Goal: Task Accomplishment & Management: Use online tool/utility

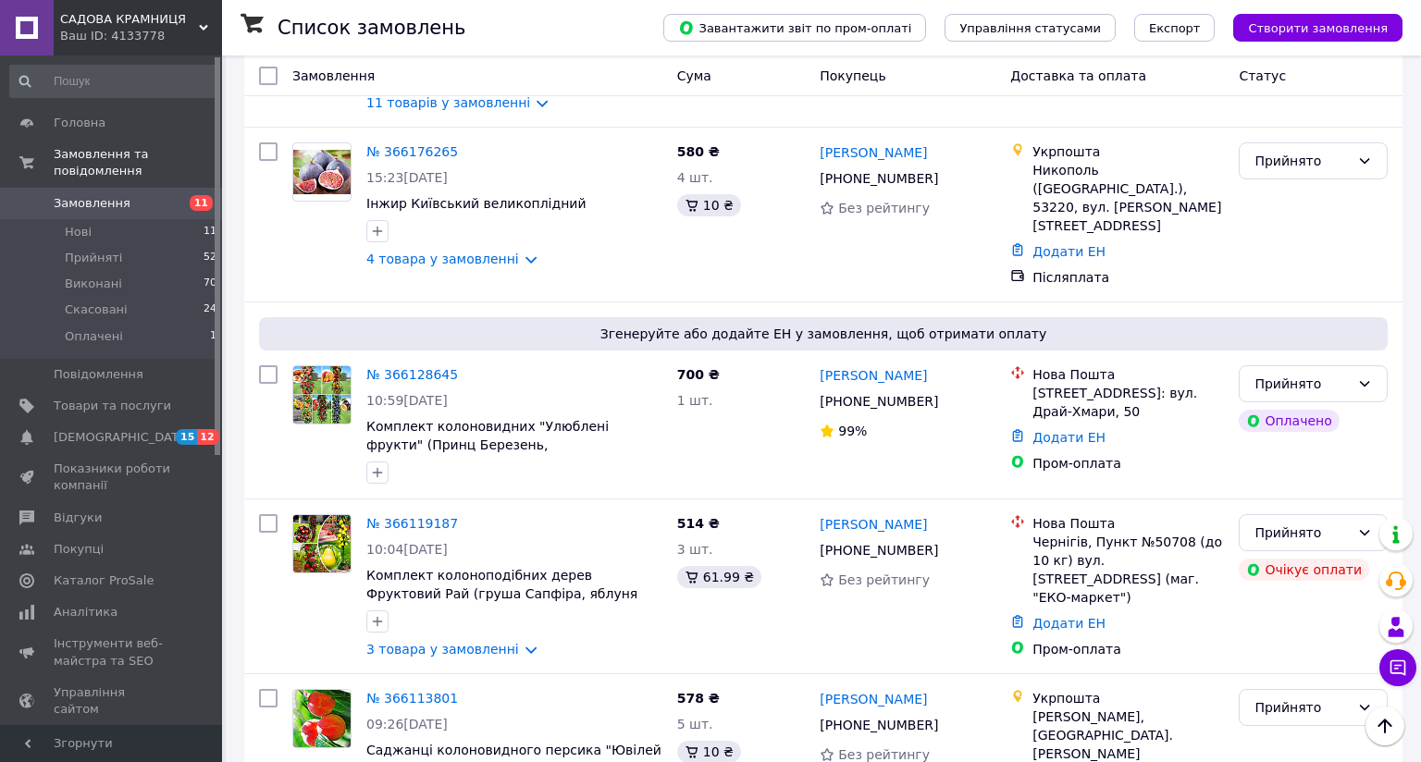
scroll to position [2127, 0]
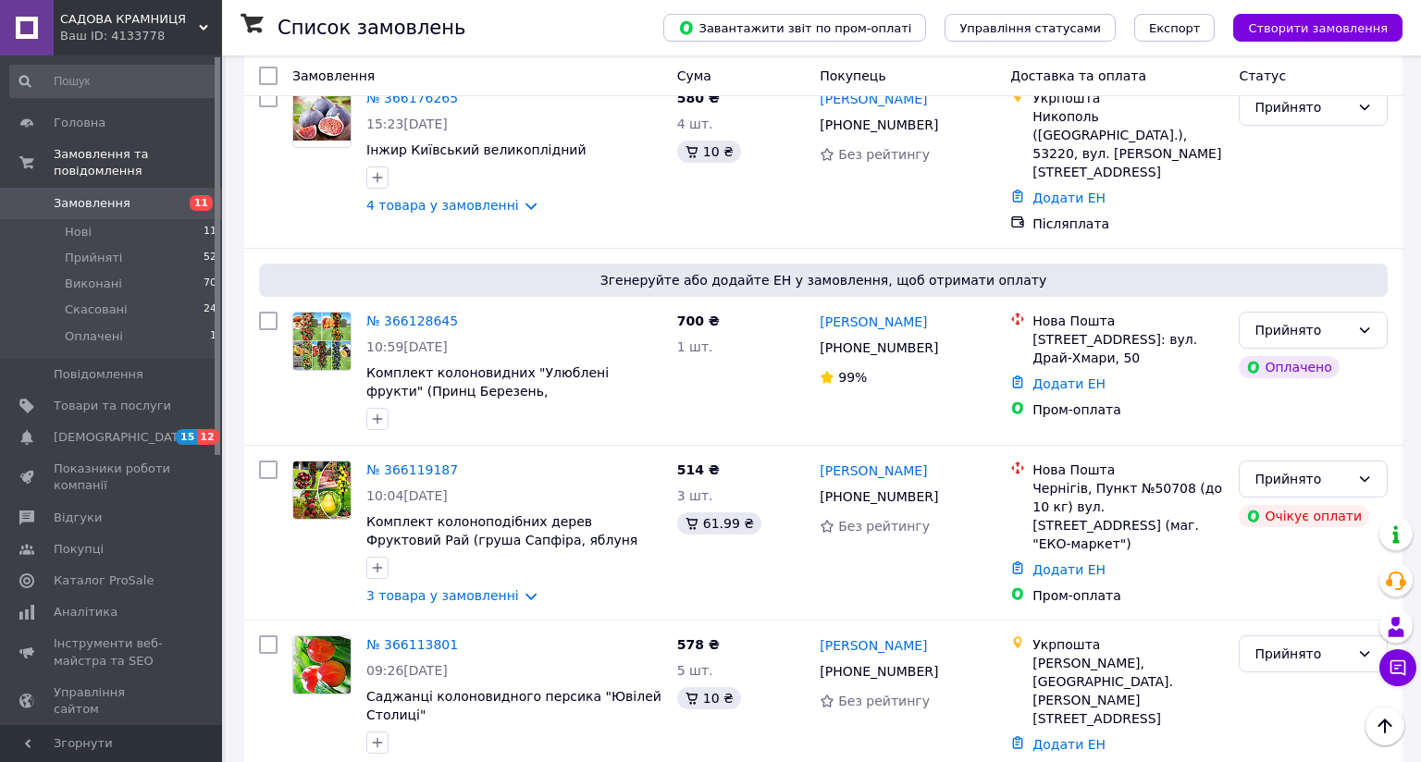
click at [177, 28] on div "Ваш ID: 4133778" at bounding box center [141, 36] width 162 height 17
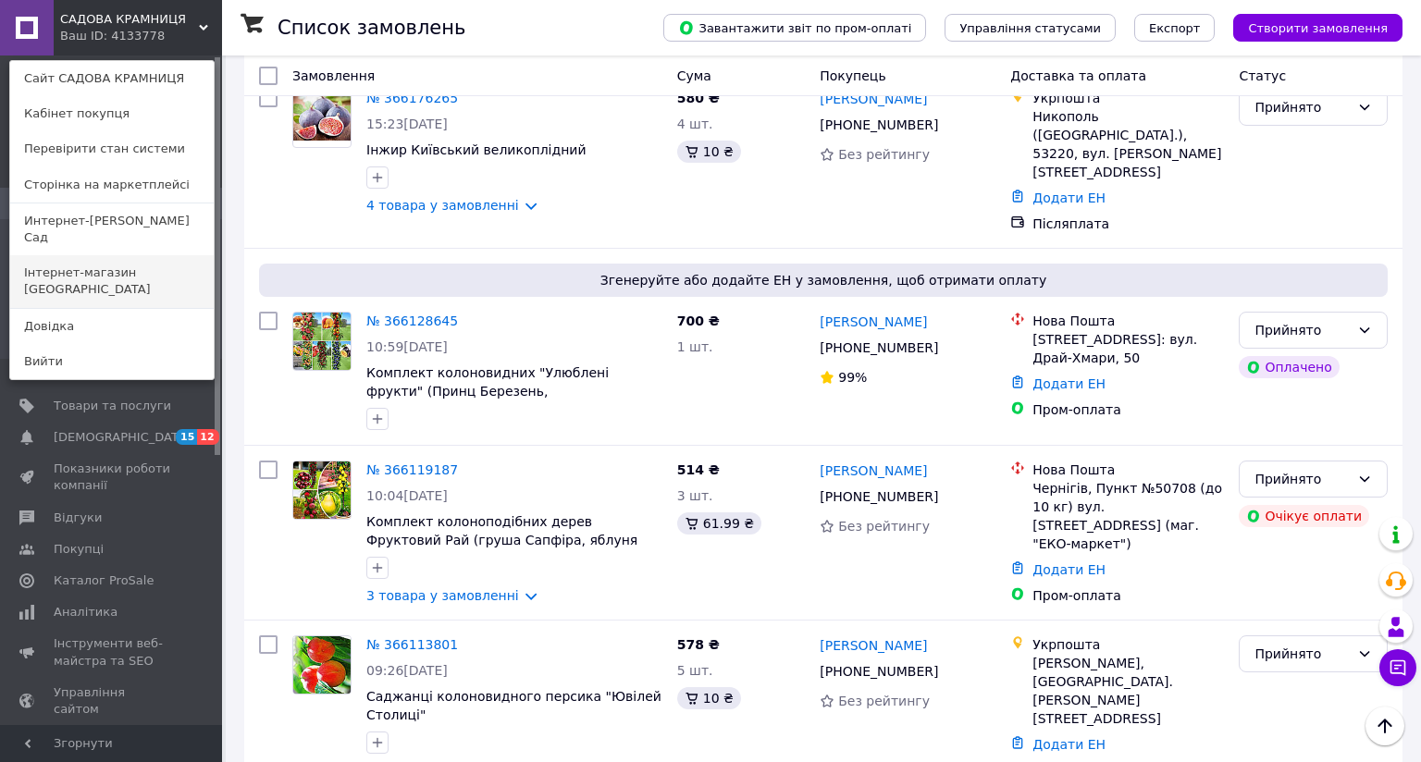
click at [171, 264] on link "Інтернет-магазин [GEOGRAPHIC_DATA]" at bounding box center [111, 281] width 203 height 52
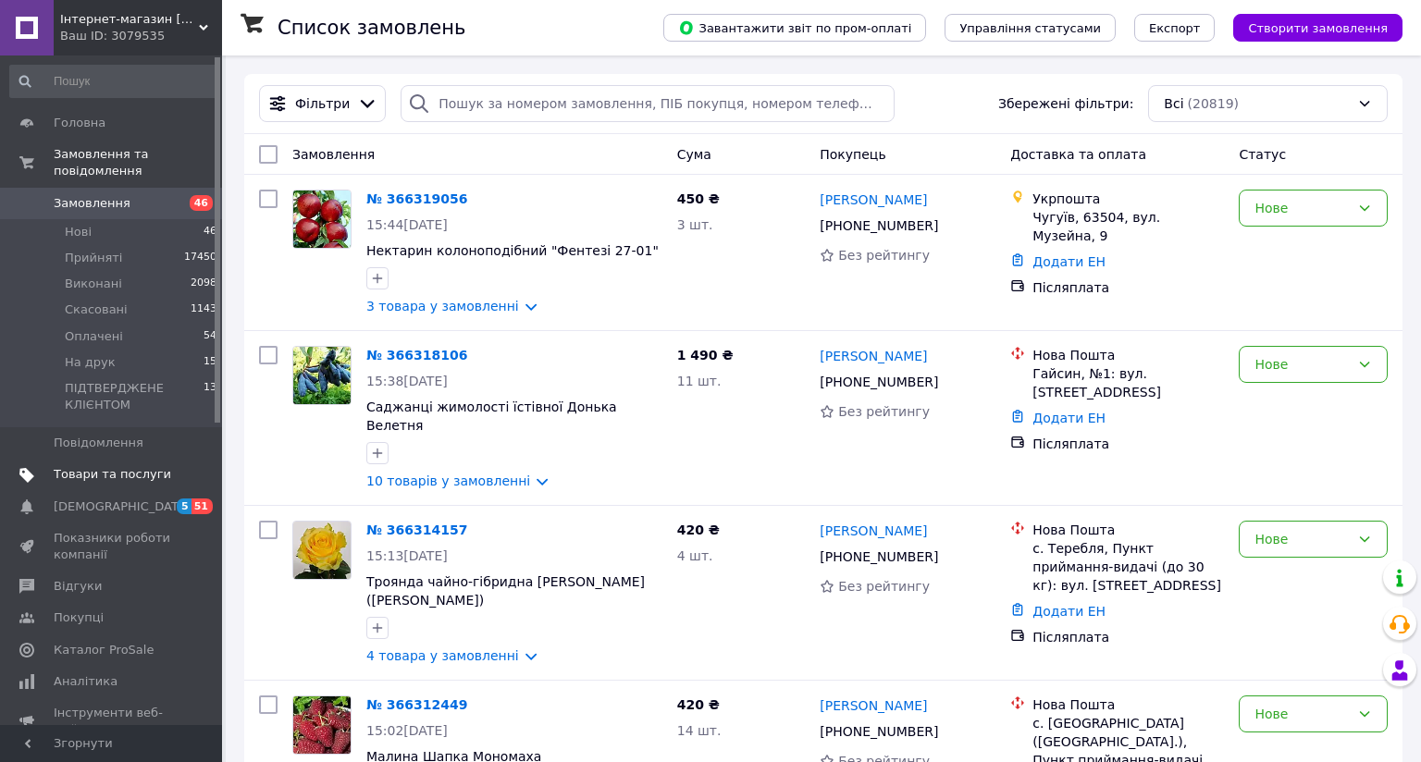
click at [99, 466] on span "Товари та послуги" at bounding box center [112, 474] width 117 height 17
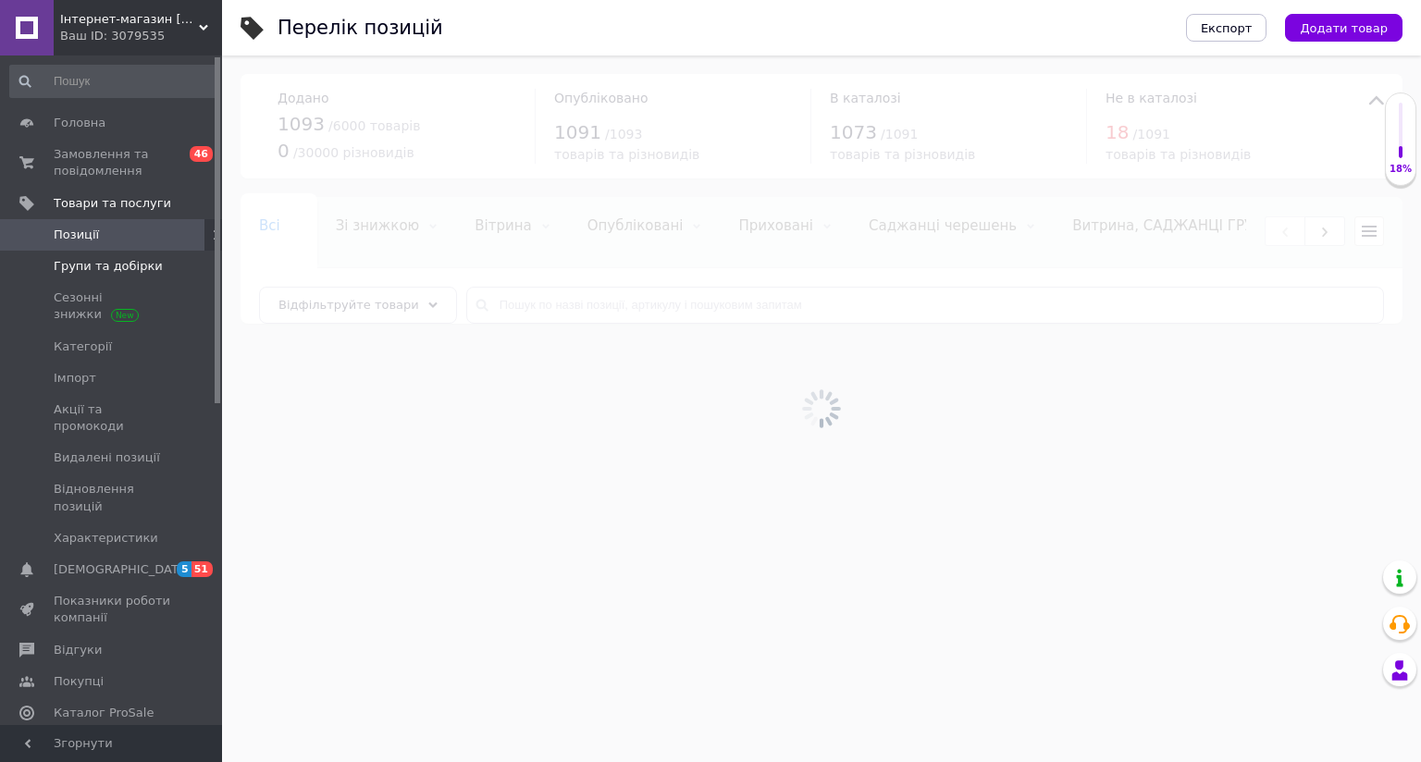
click at [121, 266] on span "Групи та добірки" at bounding box center [108, 266] width 109 height 17
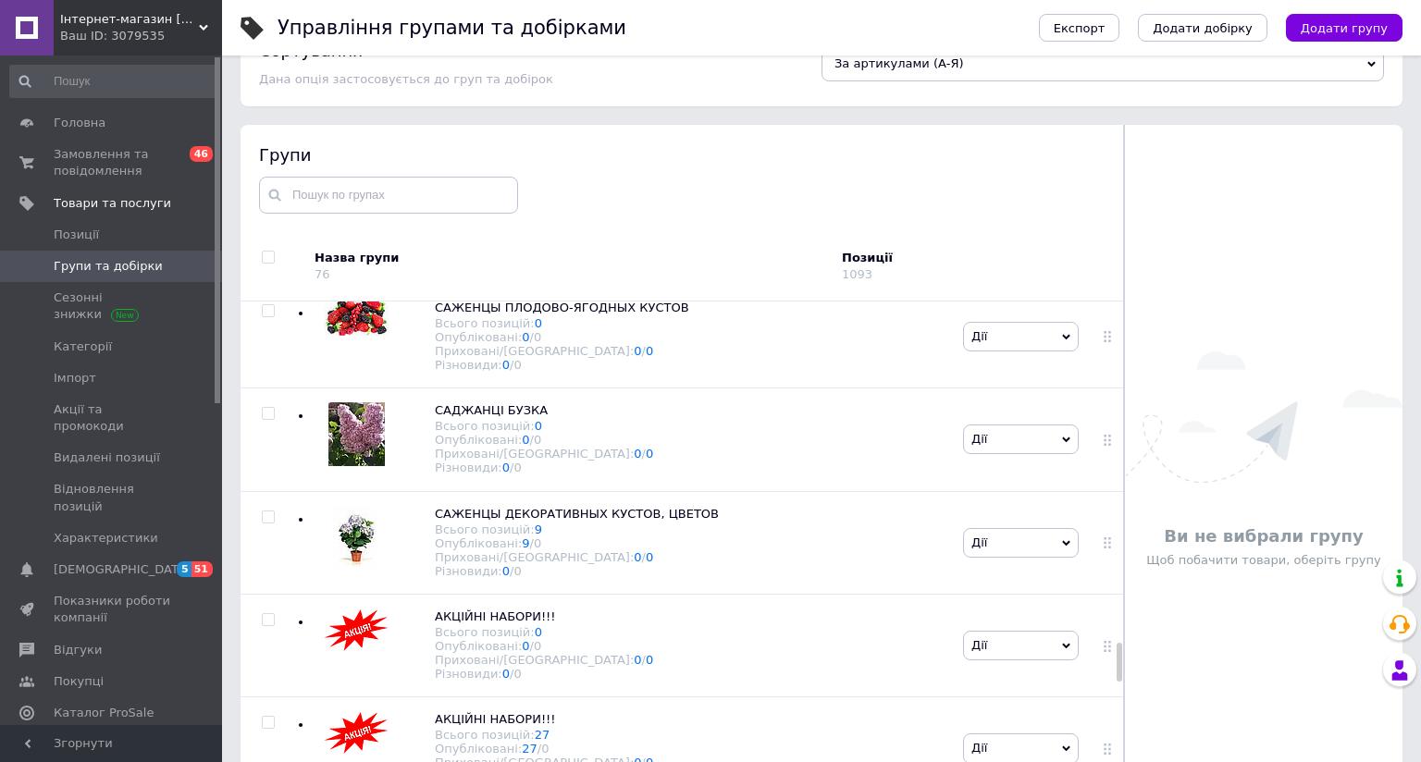
scroll to position [105, 0]
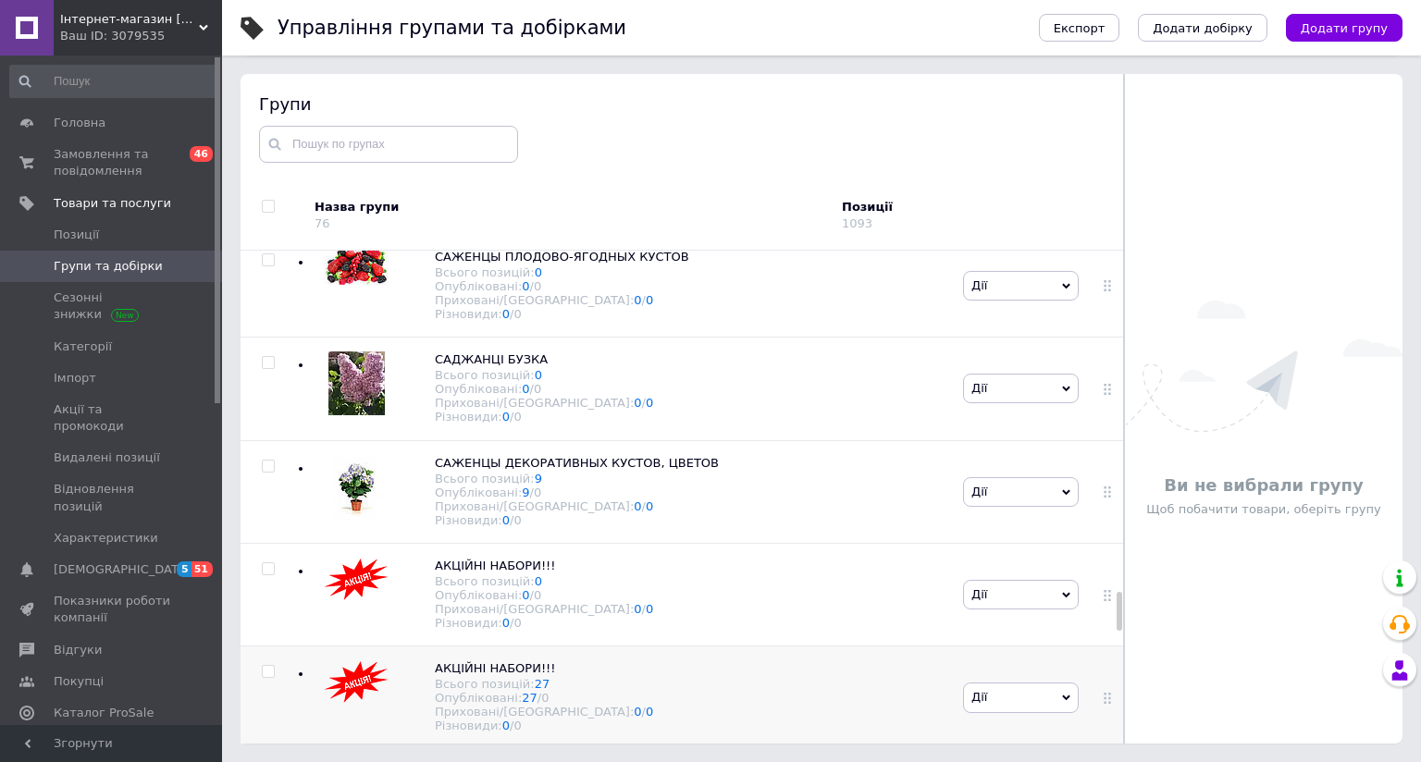
click at [263, 649] on input "checkbox" at bounding box center [268, 672] width 12 height 12
checkbox input "true"
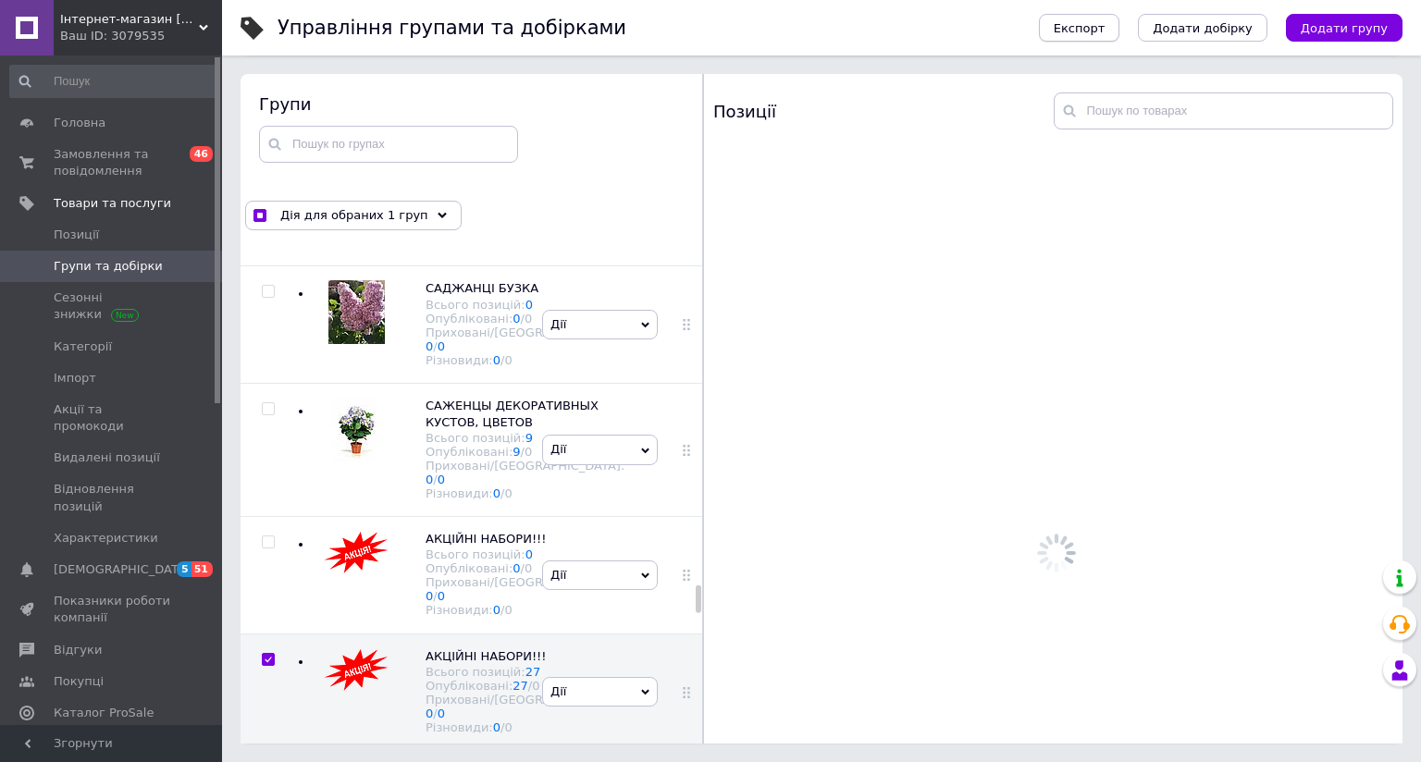
click at [1105, 25] on span "Експорт" at bounding box center [1079, 28] width 52 height 14
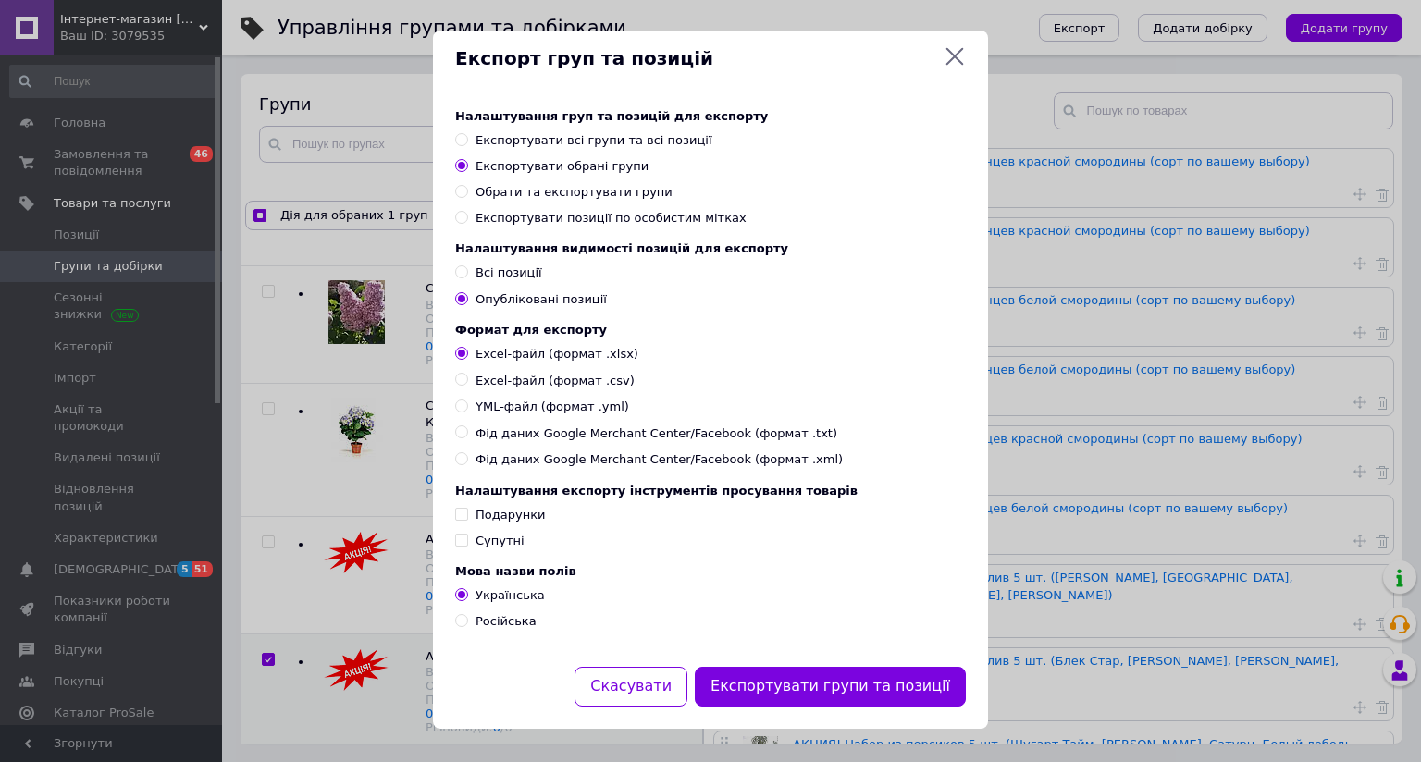
scroll to position [133, 0]
click at [470, 613] on label "Російська" at bounding box center [495, 621] width 81 height 17
click at [467, 614] on input "Російська" at bounding box center [461, 620] width 12 height 12
radio input "true"
click at [470, 587] on label "Українська" at bounding box center [500, 595] width 90 height 17
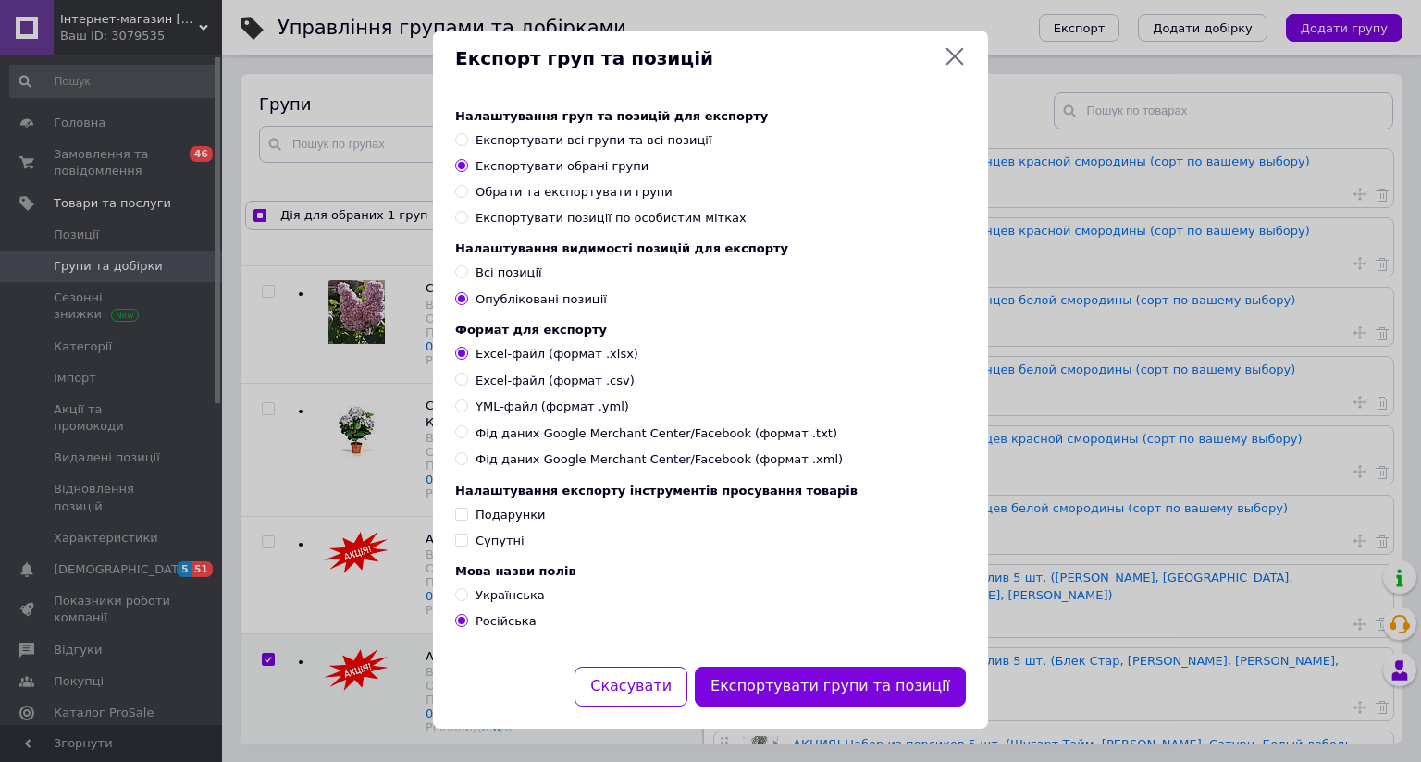
click at [467, 588] on input "Українська" at bounding box center [461, 594] width 12 height 12
radio input "true"
click at [866, 649] on button "Експортувати групи та позиції" at bounding box center [830, 687] width 271 height 40
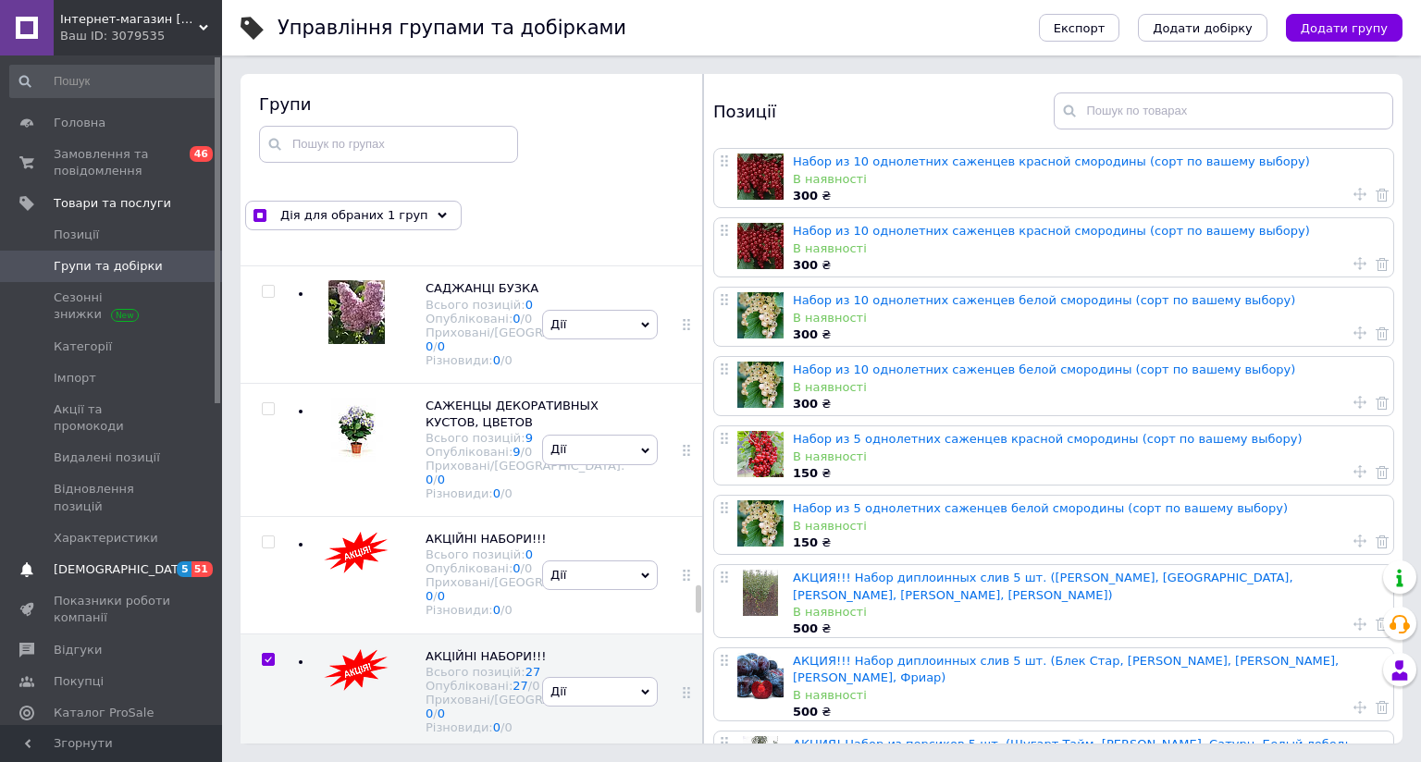
click at [97, 554] on link "Сповіщення 5 51" at bounding box center [114, 569] width 228 height 31
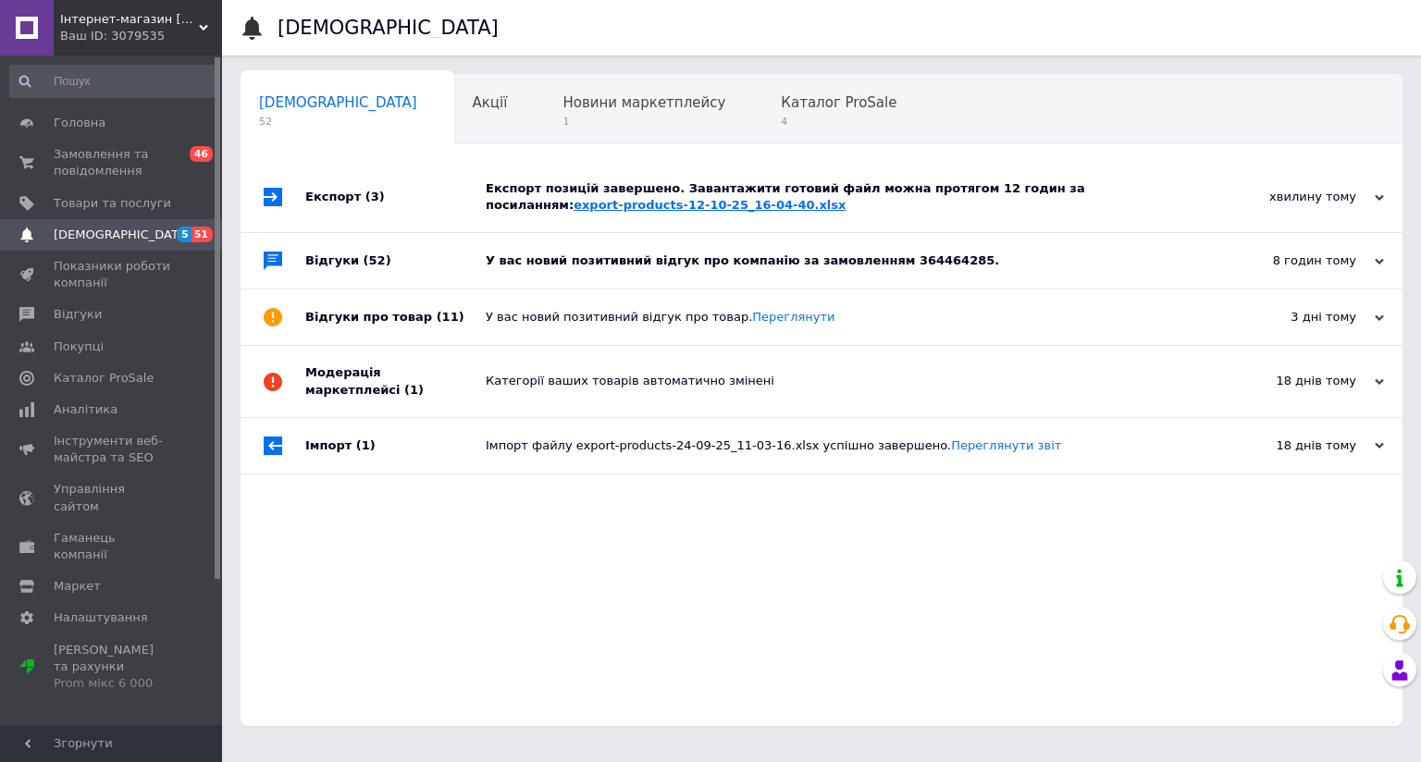
click at [845, 198] on link "export-products-12-10-25_16-04-40.xlsx" at bounding box center [709, 205] width 272 height 14
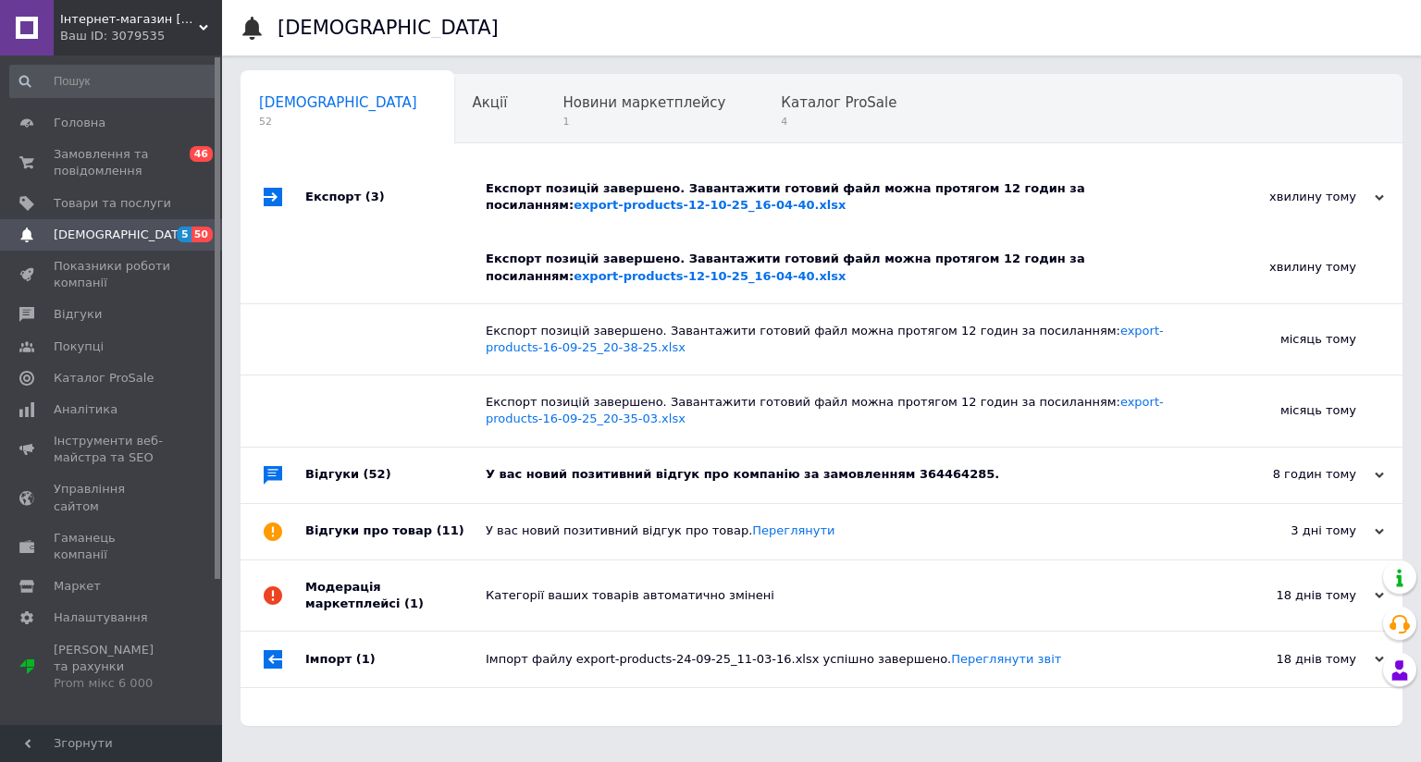
click at [117, 37] on div "Ваш ID: 3079535" at bounding box center [141, 36] width 162 height 17
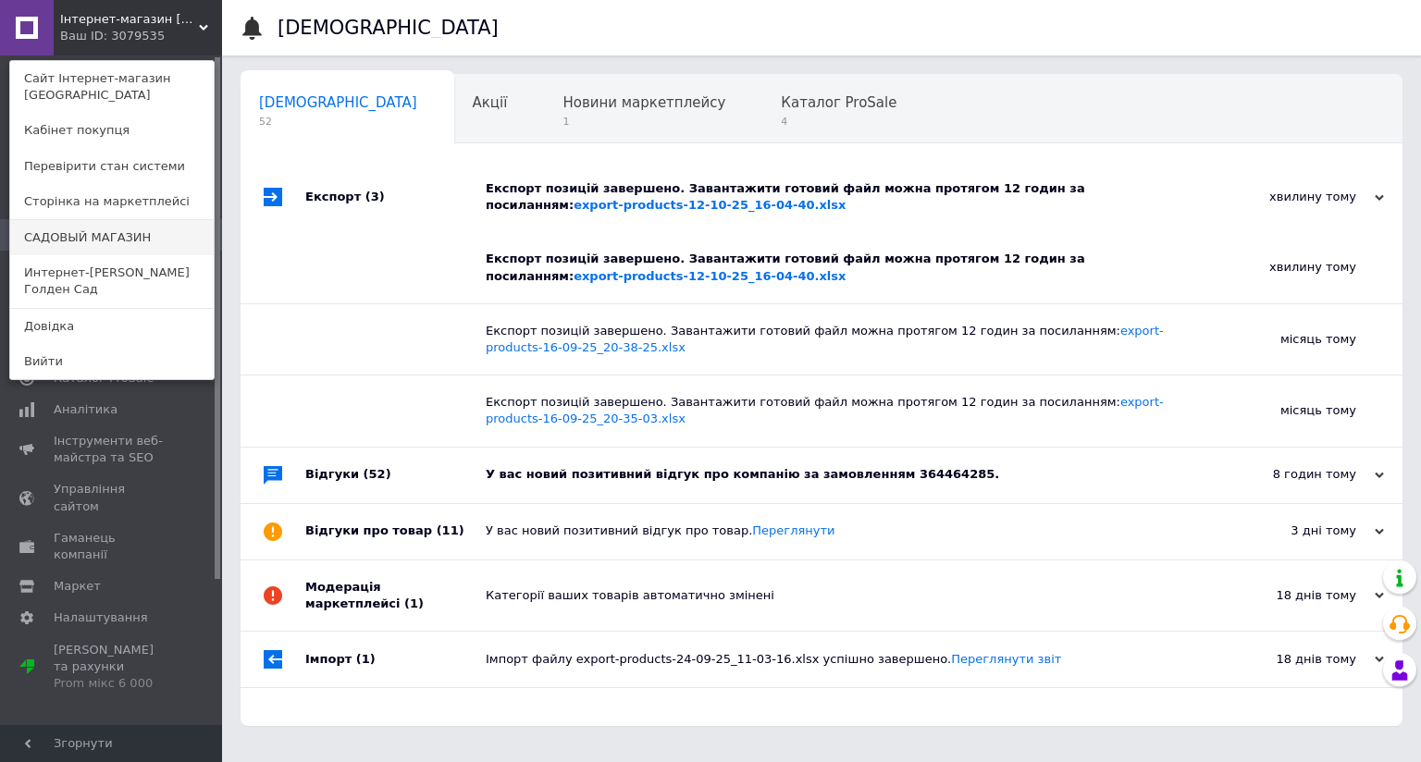
click at [115, 228] on link "САДОВЫЙ МАГАЗИН" at bounding box center [111, 237] width 203 height 35
